Goal: Complete application form

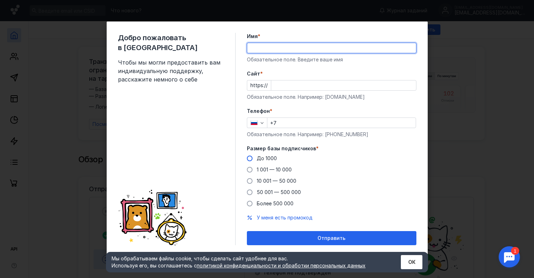
click at [259, 158] on div "Размер базы подписчиков * До 1000 1 001 — 10 000 10 001 — 50 000 50 001 — 500 0…" at bounding box center [332, 176] width 170 height 62
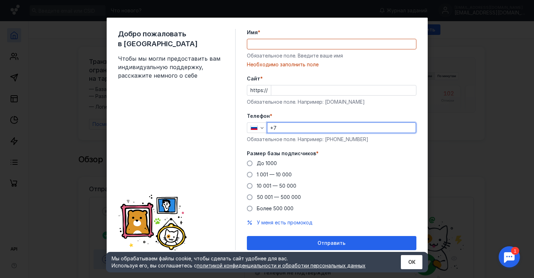
click at [288, 129] on input "+7" at bounding box center [342, 128] width 148 height 10
type input "[PHONE_NUMBER]"
click at [282, 49] on div at bounding box center [332, 44] width 170 height 11
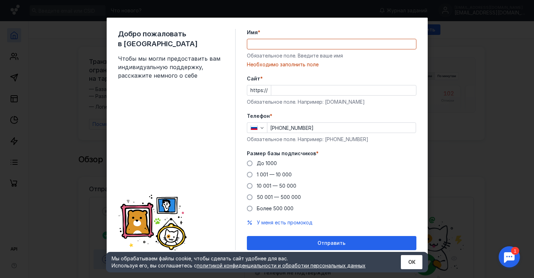
click at [284, 43] on input "Имя *" at bounding box center [331, 44] width 169 height 10
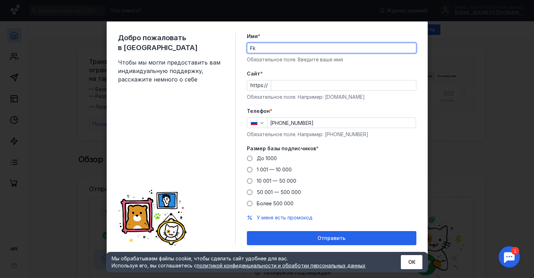
type input "F"
type input "[PERSON_NAME]"
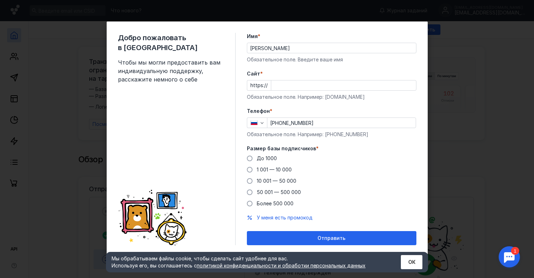
click at [344, 216] on div "У меня есть промокод" at bounding box center [332, 218] width 170 height 7
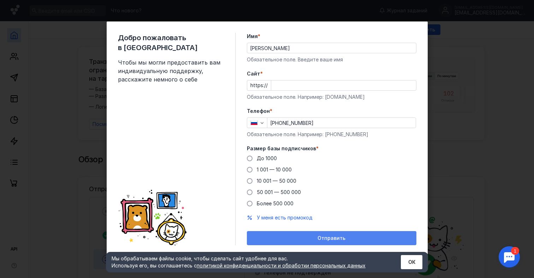
click at [327, 241] on span "Отправить" at bounding box center [332, 239] width 28 height 6
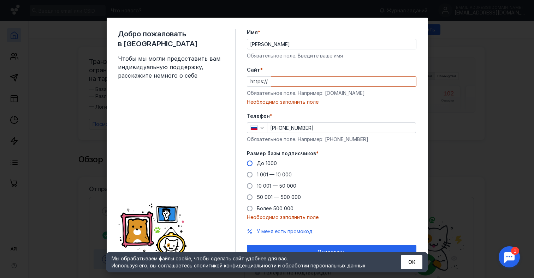
click at [270, 163] on span "До 1000" at bounding box center [267, 163] width 20 height 6
click at [0, 0] on input "До 1000" at bounding box center [0, 0] width 0 height 0
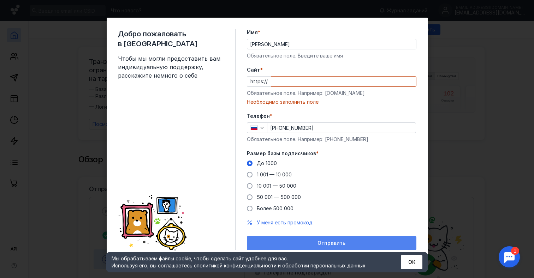
click at [307, 246] on div "Отправить" at bounding box center [332, 244] width 163 height 6
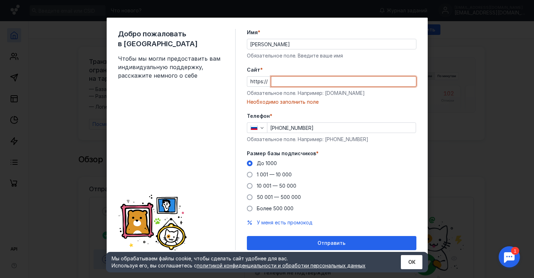
paste input ""[EMAIL_ADDRESS][DOMAIN_NAME]" <[EMAIL_ADDRESS][DOMAIN_NAME]>"
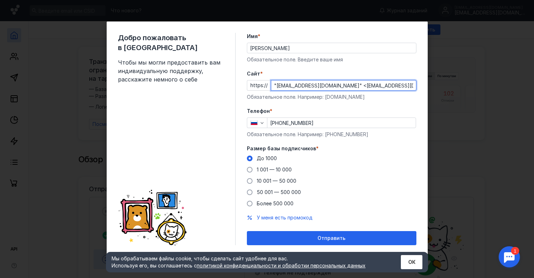
drag, startPoint x: 351, startPoint y: 85, endPoint x: 232, endPoint y: 84, distance: 119.1
click at [232, 84] on div "Добро пожаловать в Sendsay Чтобы мы могли предоставить вам индивидуальную подде…" at bounding box center [267, 139] width 321 height 235
click at [344, 87] on input "[DOMAIN_NAME]>" at bounding box center [343, 86] width 145 height 10
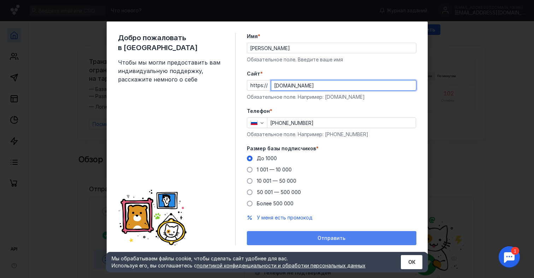
type input "[DOMAIN_NAME]"
click at [321, 236] on span "Отправить" at bounding box center [332, 239] width 28 height 6
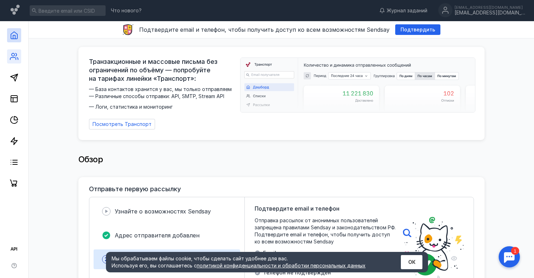
click at [15, 53] on icon at bounding box center [14, 56] width 8 height 8
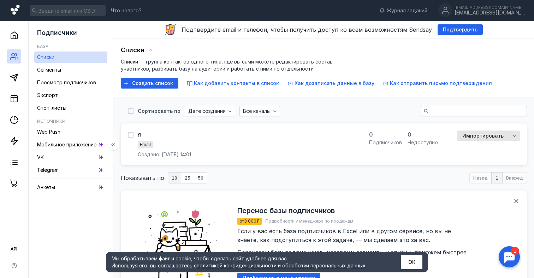
click at [15, 11] on icon at bounding box center [15, 10] width 9 height 10
